Goal: Navigation & Orientation: Find specific page/section

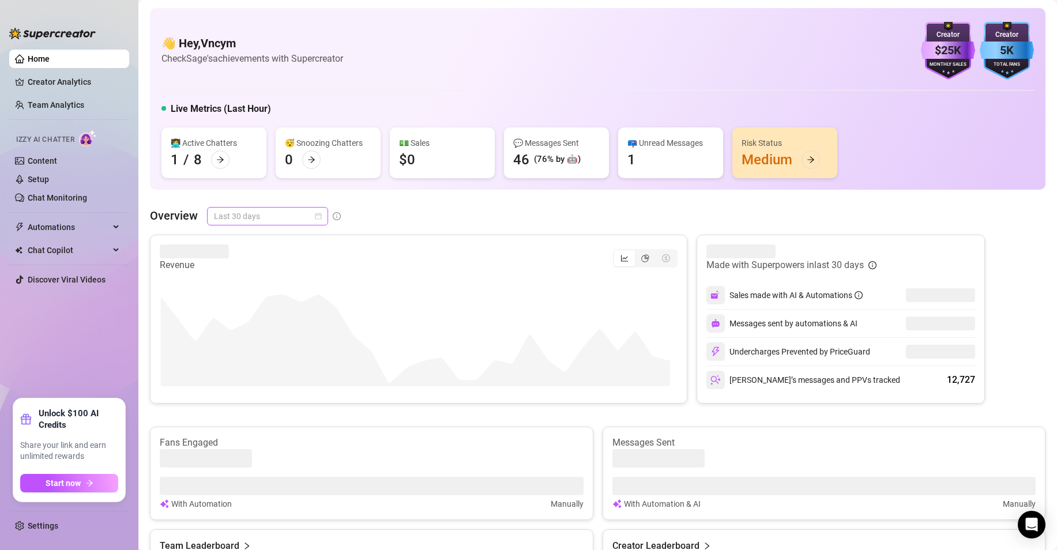
click at [296, 212] on span "Last 30 days" at bounding box center [267, 216] width 107 height 17
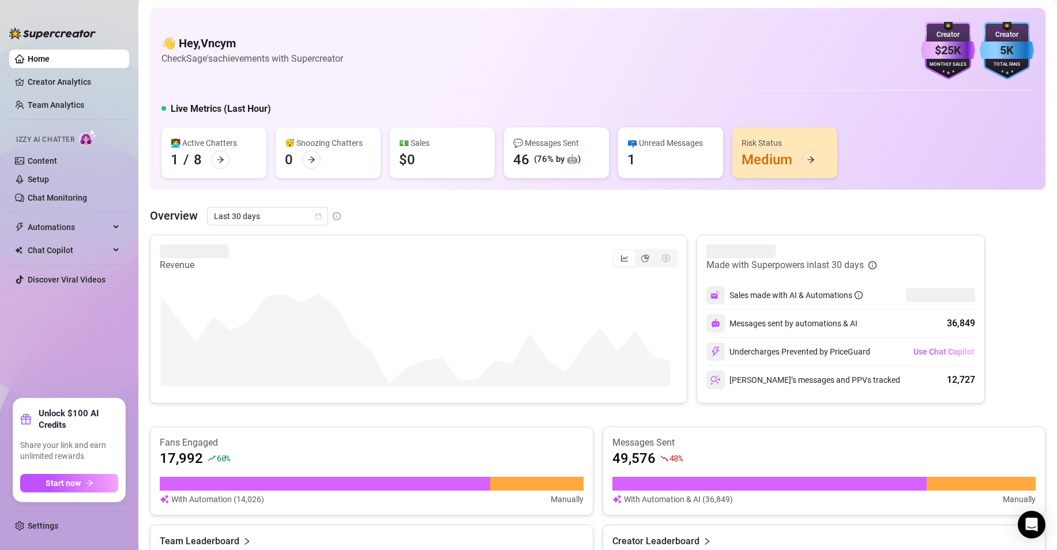
click at [588, 219] on div "Overview Last 30 days" at bounding box center [597, 216] width 895 height 18
click at [287, 224] on span "Last 30 days" at bounding box center [267, 216] width 107 height 17
click at [461, 223] on div "Overview Last 30 days" at bounding box center [597, 216] width 895 height 18
